Goal: Navigation & Orientation: Find specific page/section

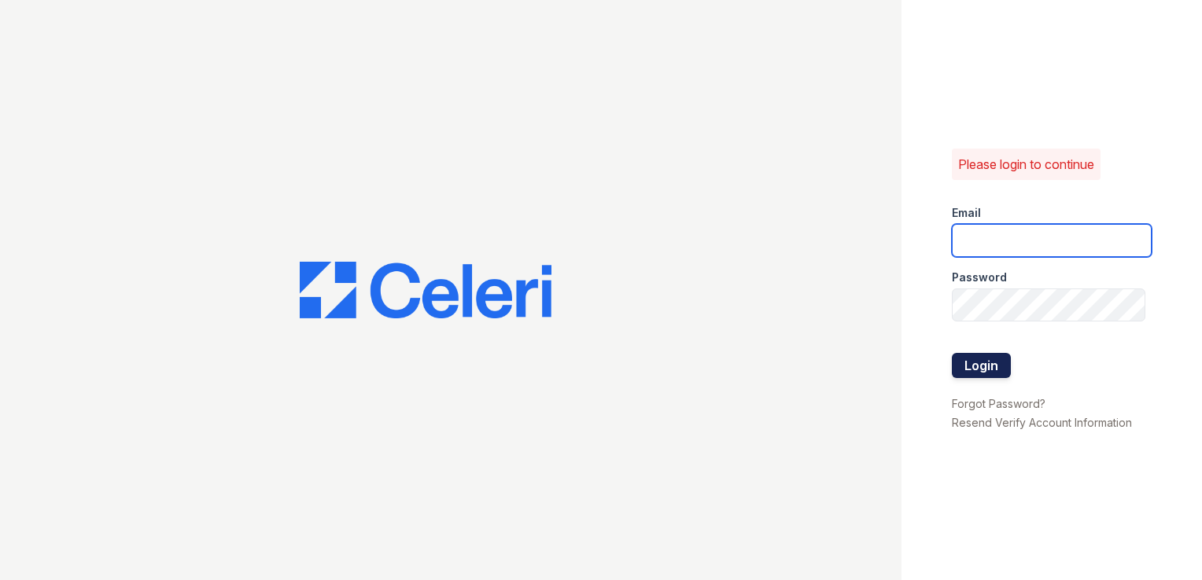
type input "[DOMAIN_NAME][EMAIL_ADDRESS][DOMAIN_NAME]"
click at [991, 363] on button "Login" at bounding box center [981, 365] width 59 height 25
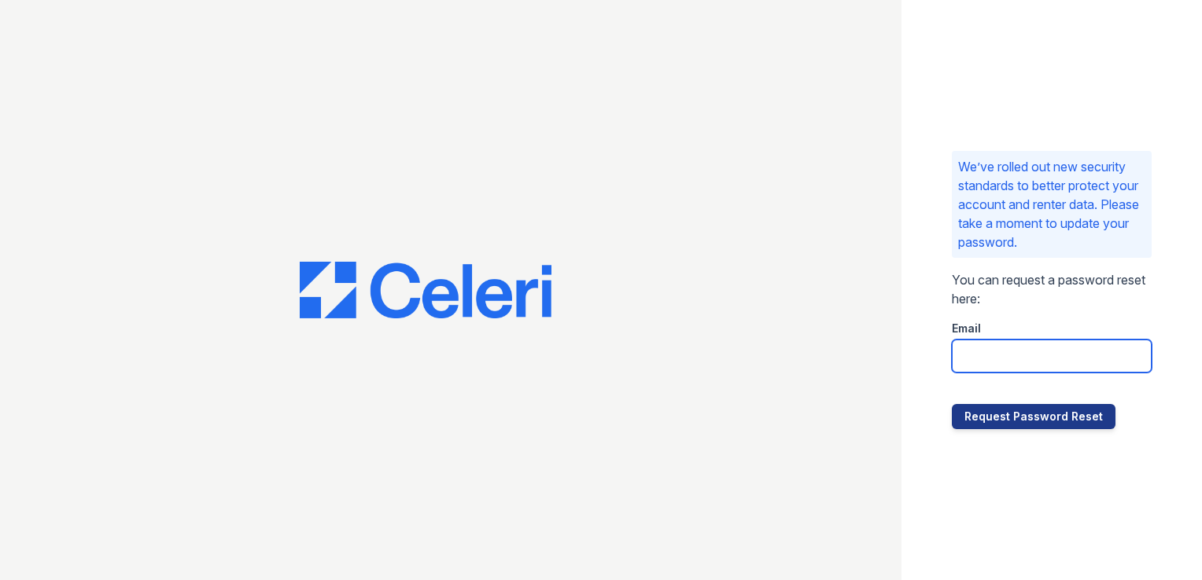
click at [1027, 357] on input "email" at bounding box center [1052, 356] width 200 height 33
type input "carlylesouth.pm@cafmanagement.com"
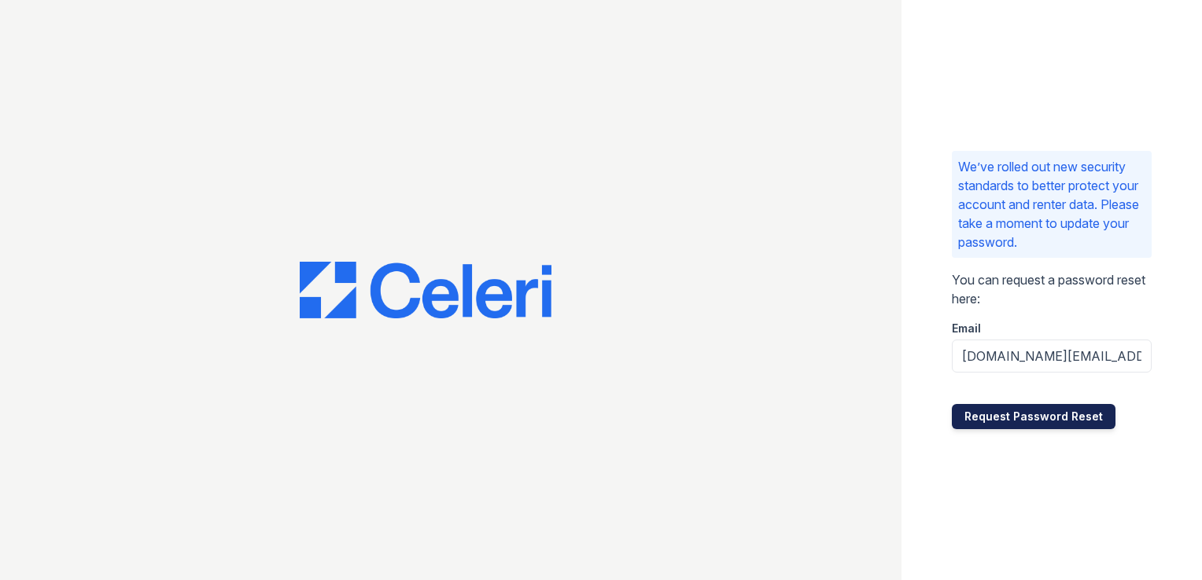
click at [1029, 415] on button "Request Password Reset" at bounding box center [1034, 416] width 164 height 25
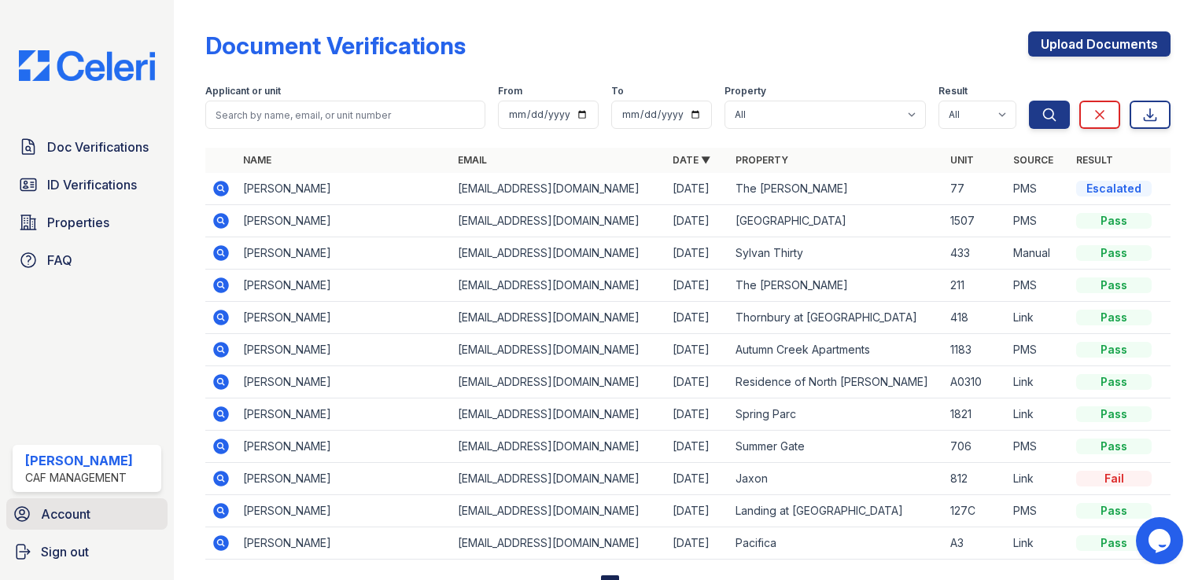
click at [57, 514] on span "Account" at bounding box center [66, 514] width 50 height 19
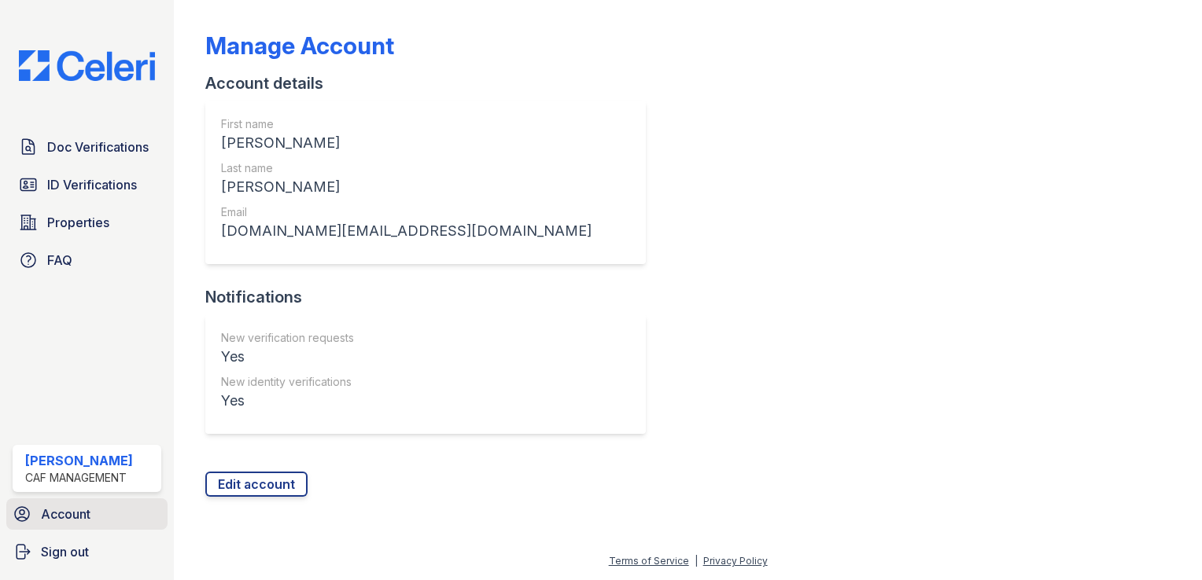
click at [95, 517] on link "Account" at bounding box center [86, 514] width 161 height 31
click at [88, 513] on span "Account" at bounding box center [66, 514] width 50 height 19
click at [112, 157] on link "Doc Verifications" at bounding box center [87, 146] width 149 height 31
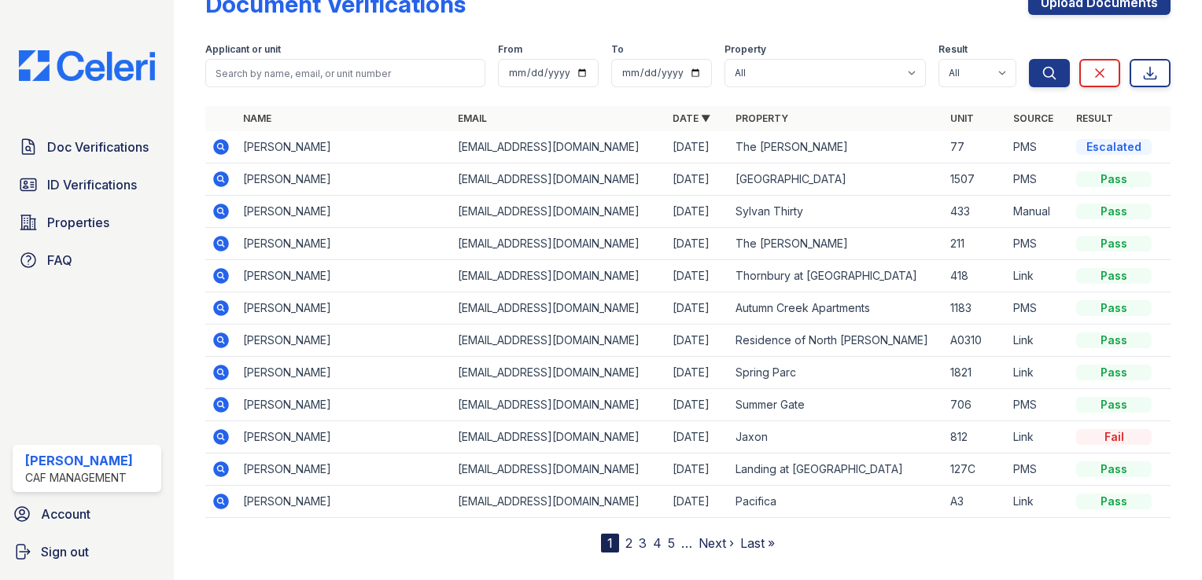
scroll to position [65, 0]
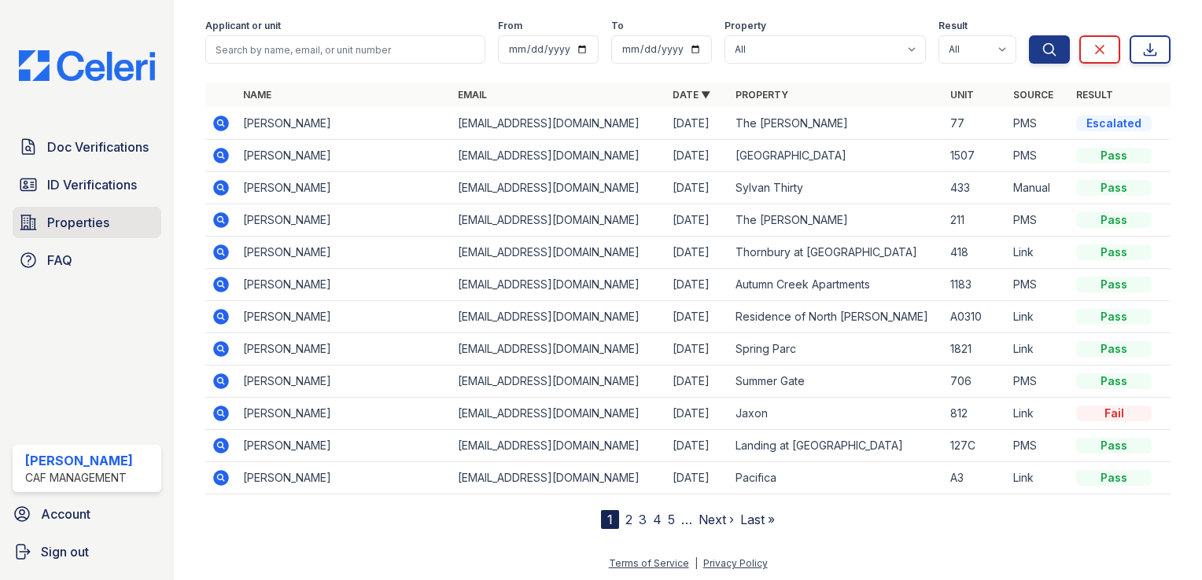
click at [79, 224] on span "Properties" at bounding box center [78, 222] width 62 height 19
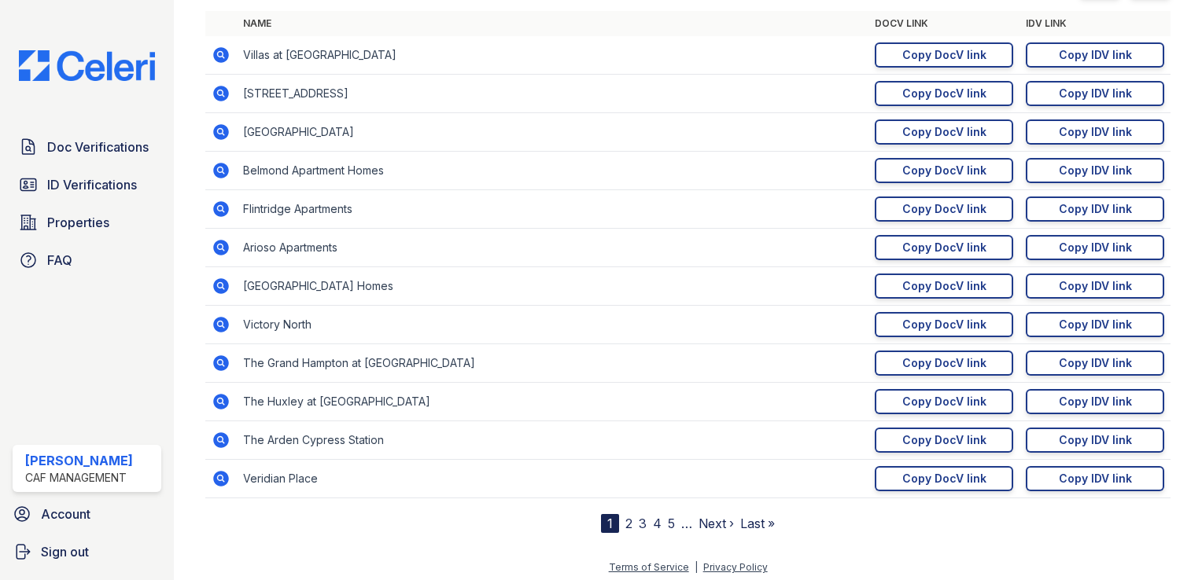
scroll to position [210, 0]
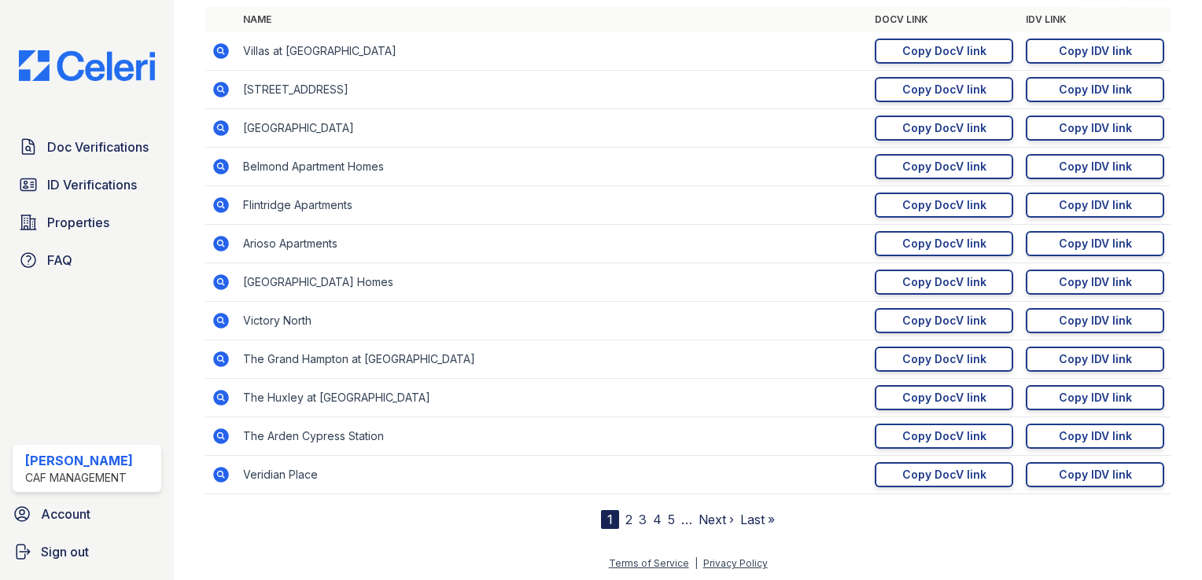
click at [625, 510] on span "2" at bounding box center [628, 519] width 7 height 19
click at [625, 520] on link "2" at bounding box center [628, 520] width 7 height 16
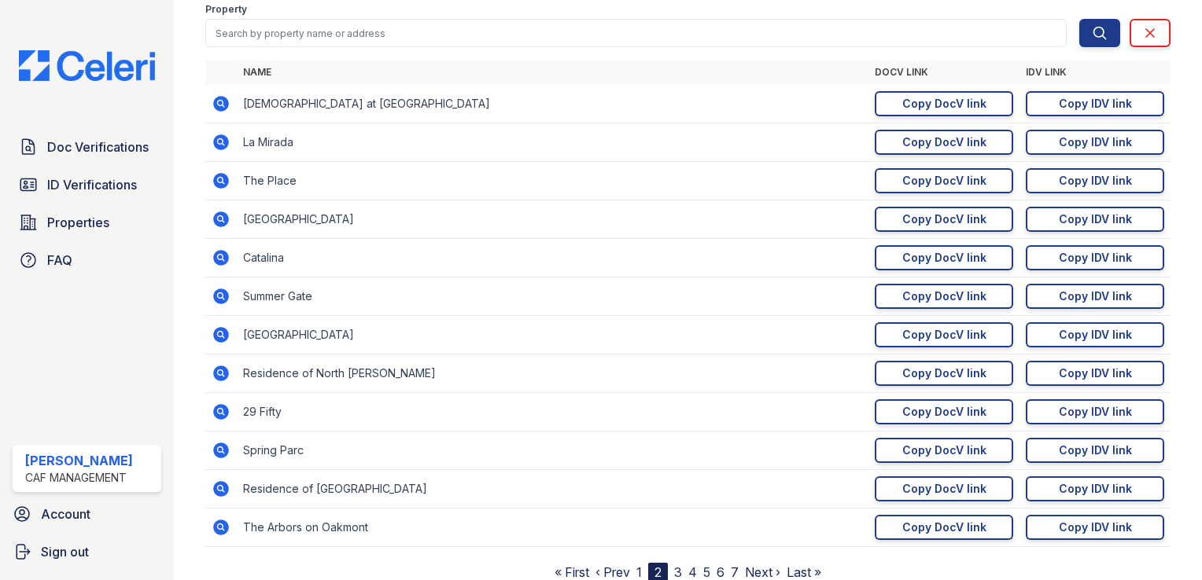
scroll to position [210, 0]
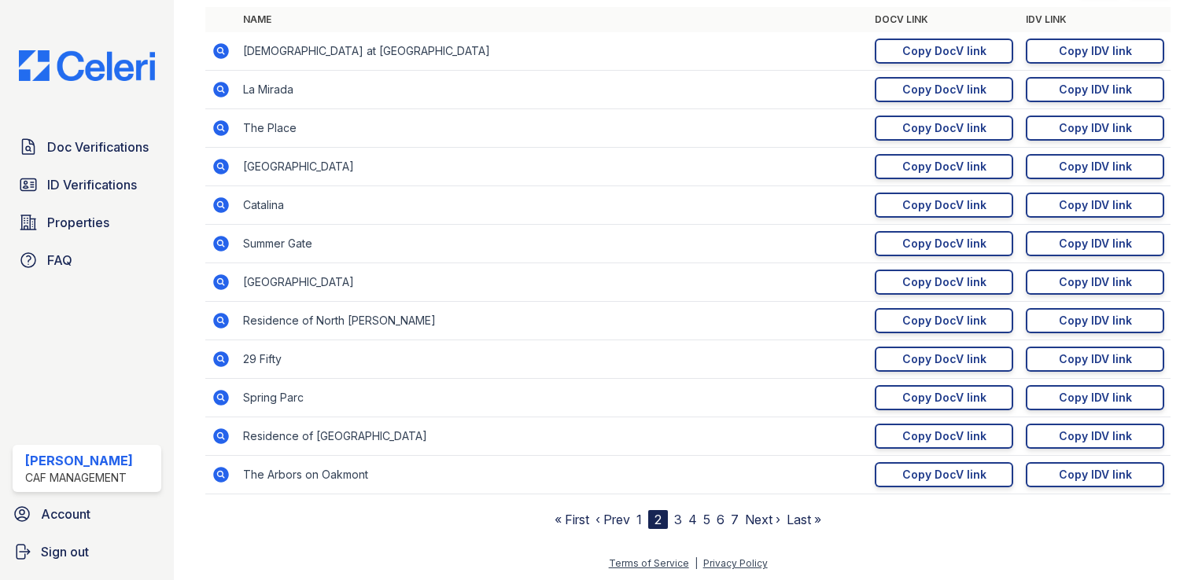
click at [675, 515] on link "3" at bounding box center [678, 520] width 8 height 16
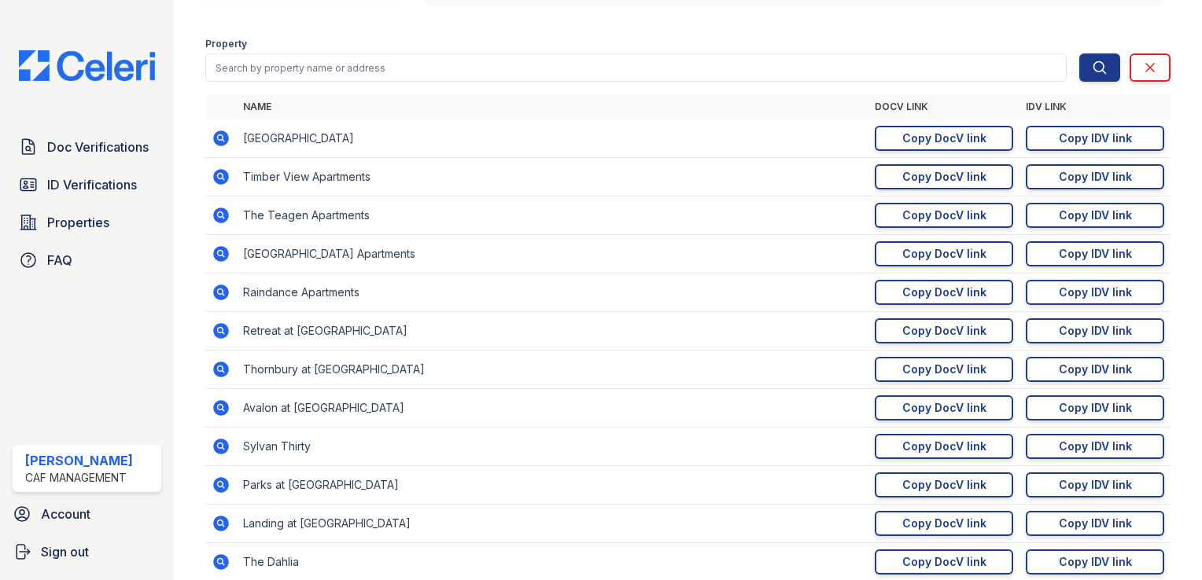
scroll to position [210, 0]
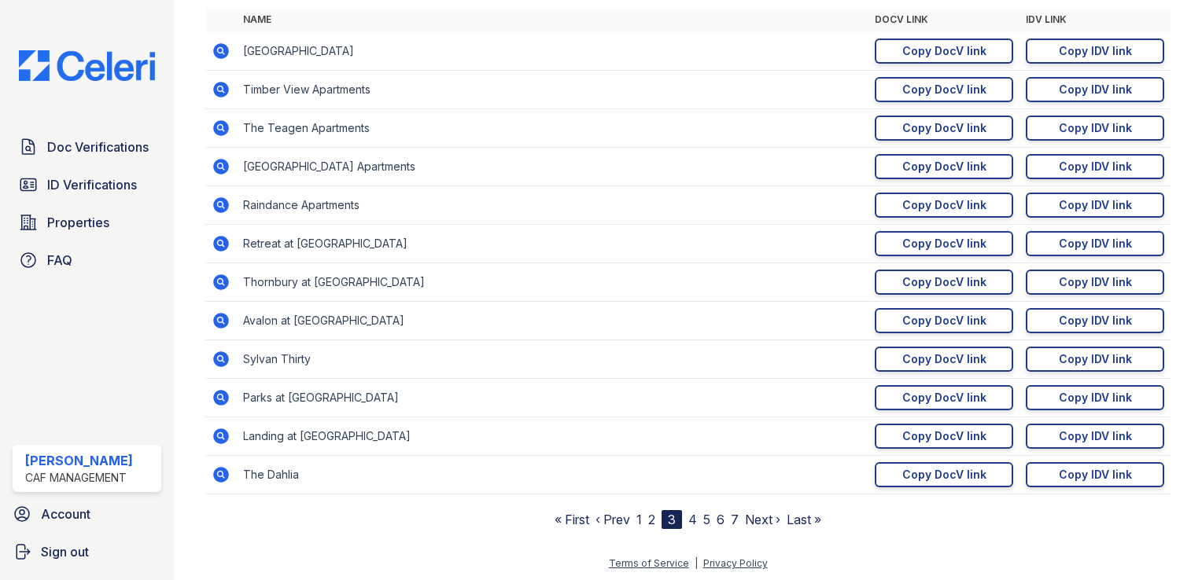
click at [689, 514] on link "4" at bounding box center [692, 520] width 9 height 16
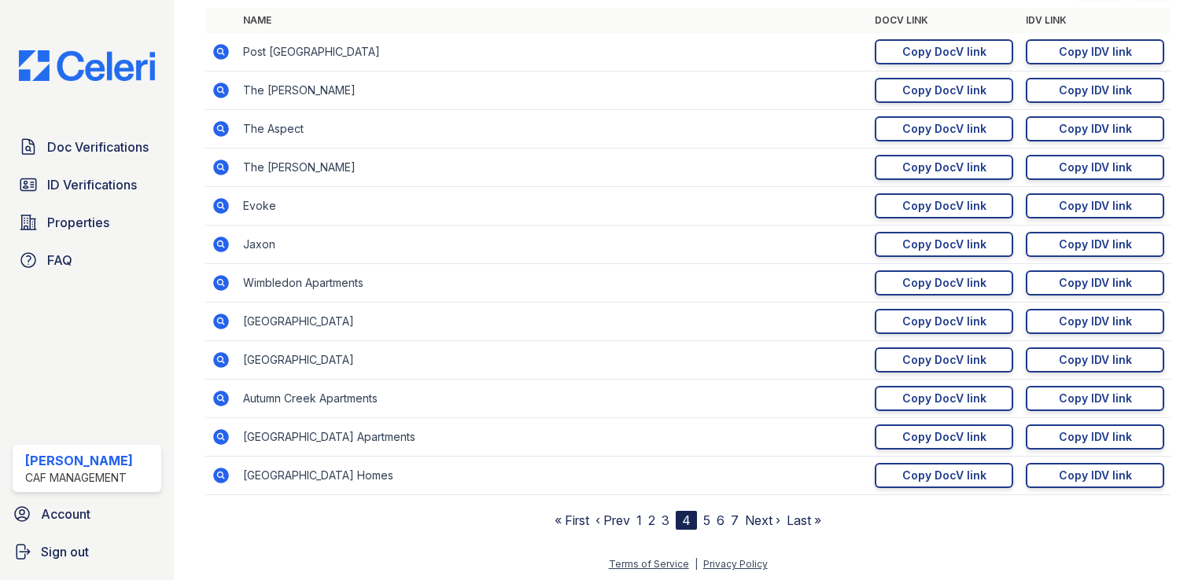
scroll to position [210, 0]
click at [703, 519] on link "5" at bounding box center [706, 520] width 7 height 16
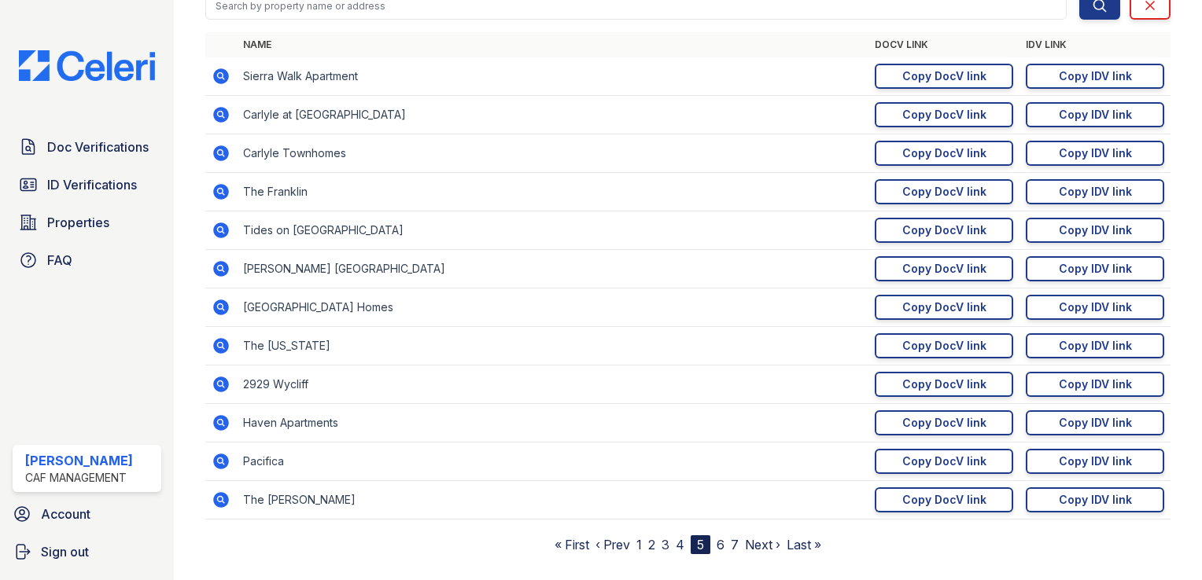
scroll to position [210, 0]
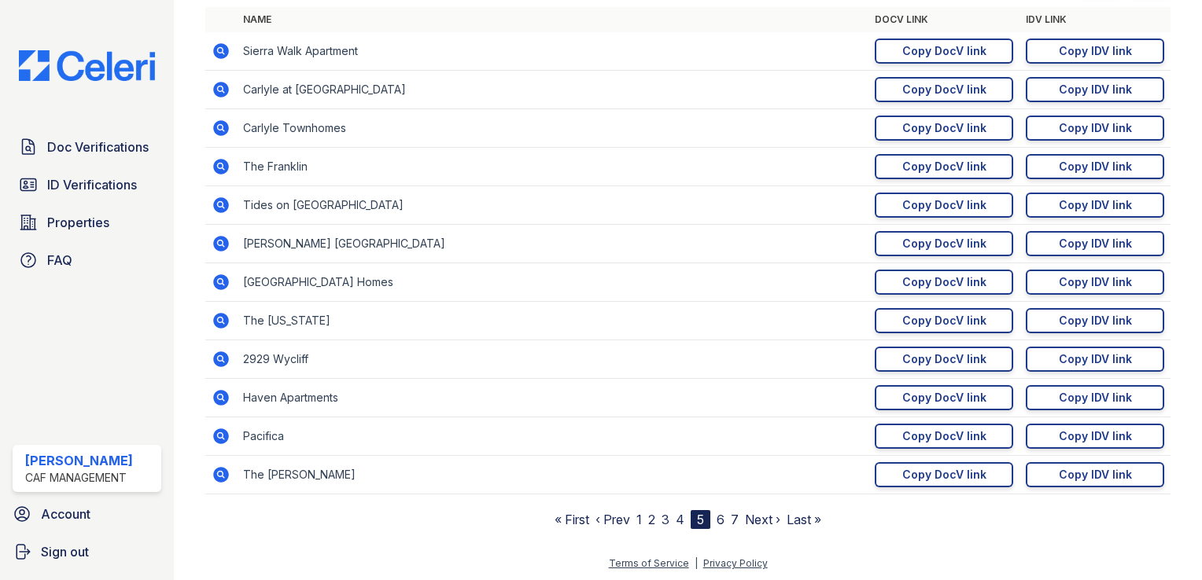
click at [717, 517] on link "6" at bounding box center [720, 520] width 8 height 16
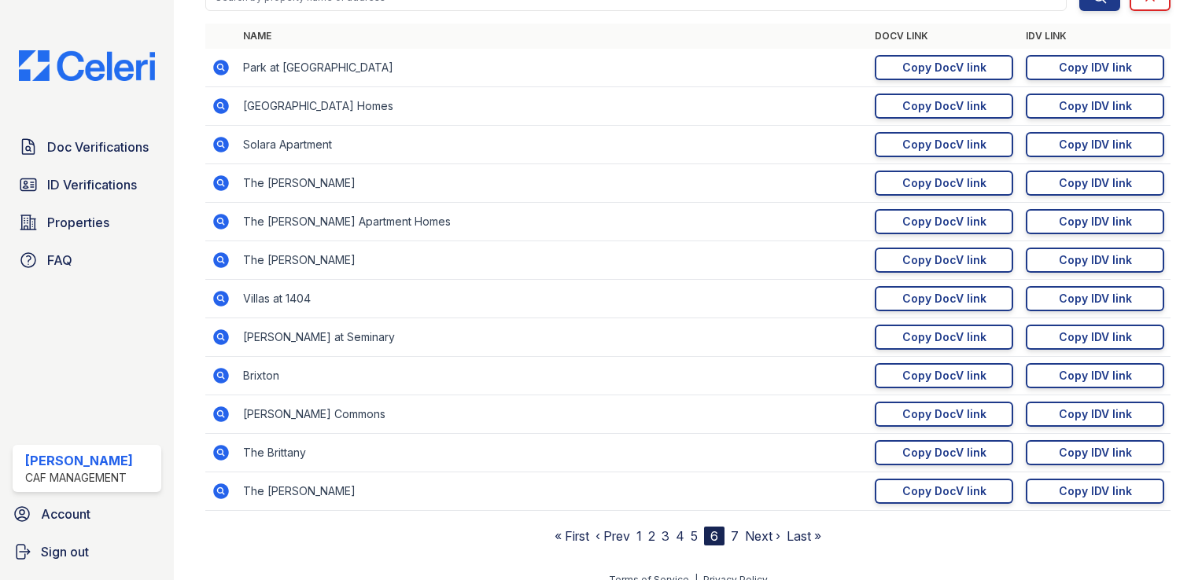
scroll to position [210, 0]
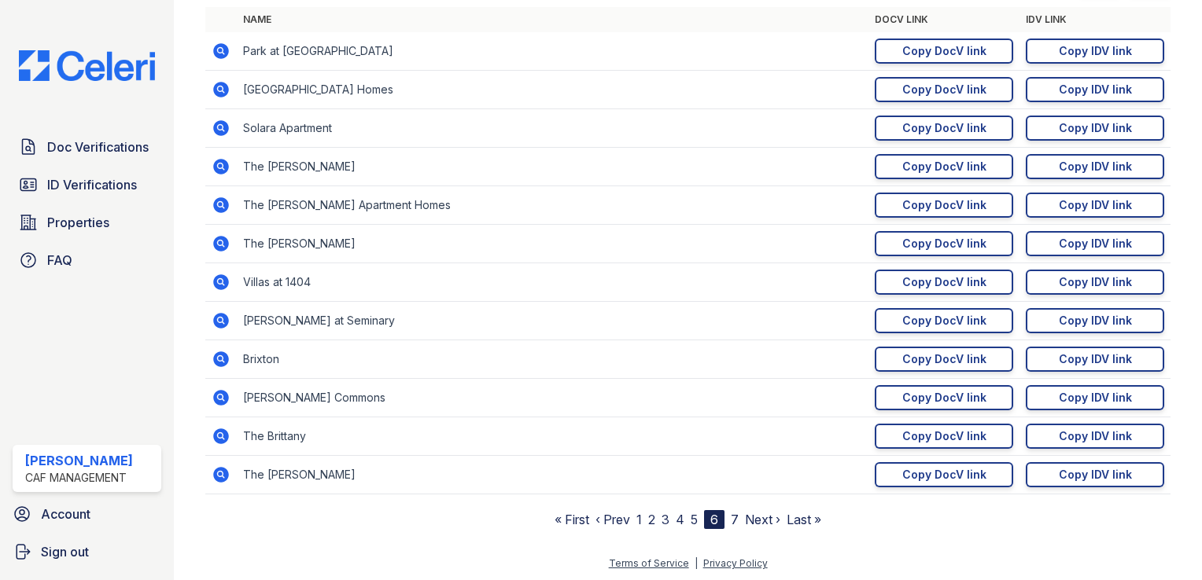
click at [724, 515] on nav "« First ‹ Prev 1 2 3 4 5 6 7 Next › Last »" at bounding box center [687, 519] width 267 height 19
click at [106, 149] on span "Doc Verifications" at bounding box center [97, 147] width 101 height 19
